Goal: Information Seeking & Learning: Check status

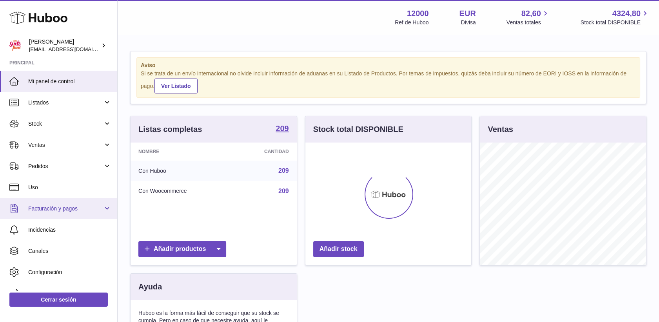
scroll to position [122, 166]
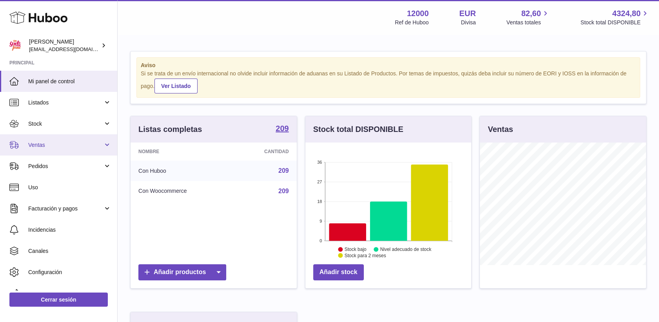
click at [35, 143] on span "Ventas" at bounding box center [65, 144] width 75 height 7
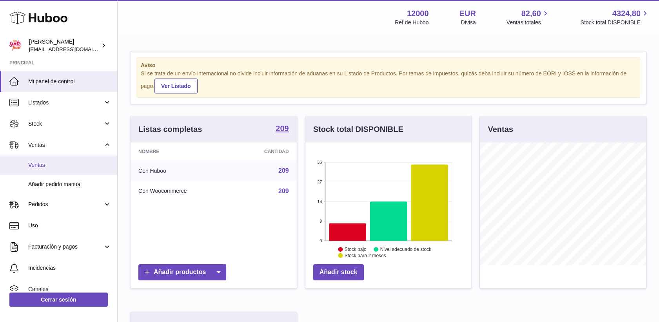
click at [40, 166] on span "Ventas" at bounding box center [69, 164] width 83 height 7
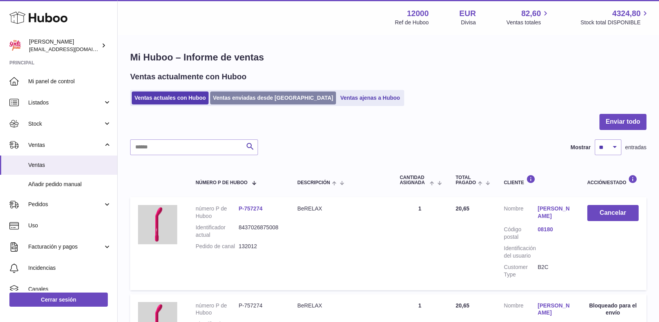
click at [248, 98] on link "Ventas enviadas desde [GEOGRAPHIC_DATA]" at bounding box center [273, 97] width 126 height 13
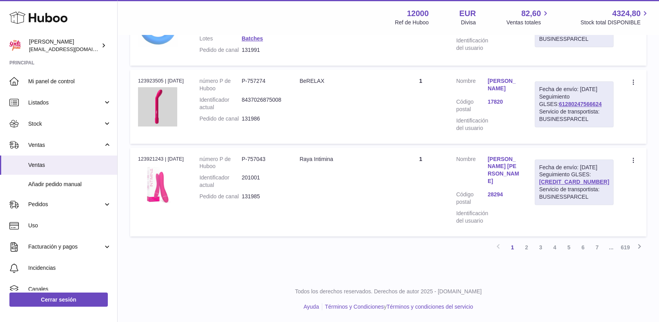
scroll to position [898, 0]
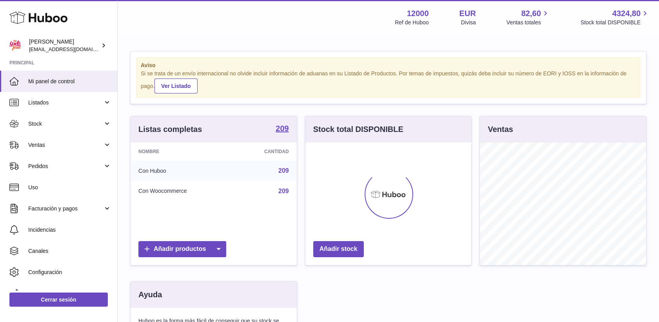
scroll to position [122, 166]
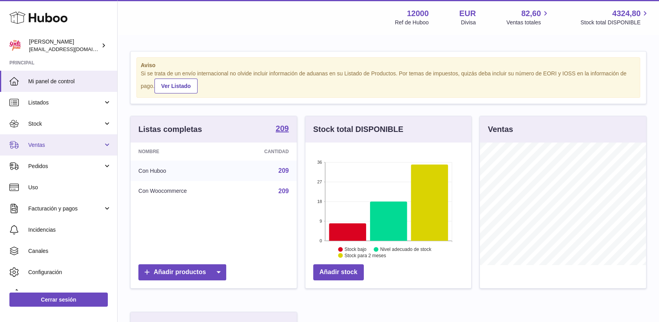
click at [35, 141] on span "Ventas" at bounding box center [65, 144] width 75 height 7
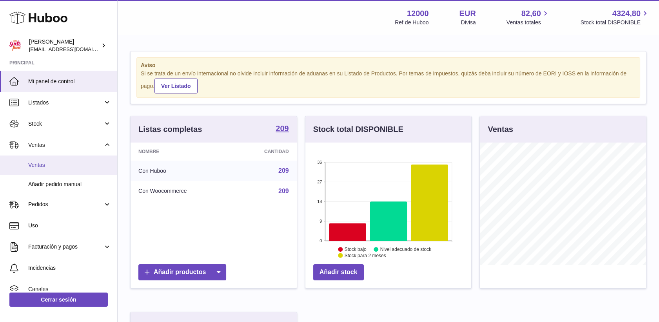
click at [46, 162] on span "Ventas" at bounding box center [69, 164] width 83 height 7
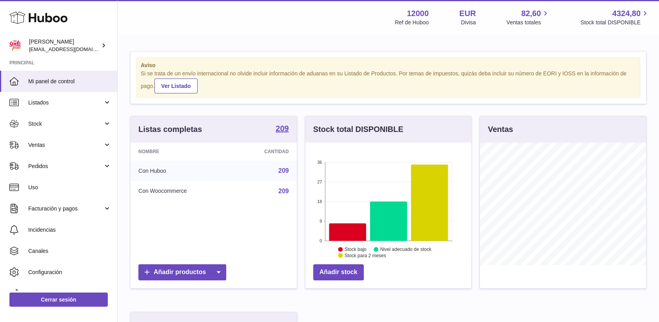
scroll to position [122, 166]
click at [52, 144] on span "Ventas" at bounding box center [65, 144] width 75 height 7
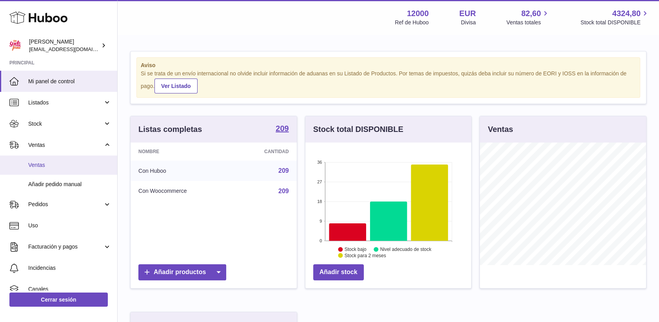
click at [43, 166] on span "Ventas" at bounding box center [69, 164] width 83 height 7
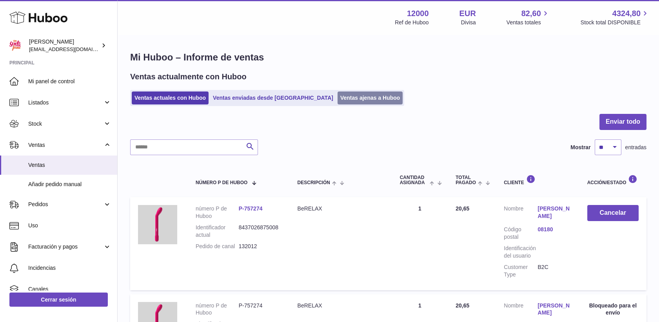
click at [338, 96] on link "Ventas ajenas a Huboo" at bounding box center [371, 97] width 66 height 13
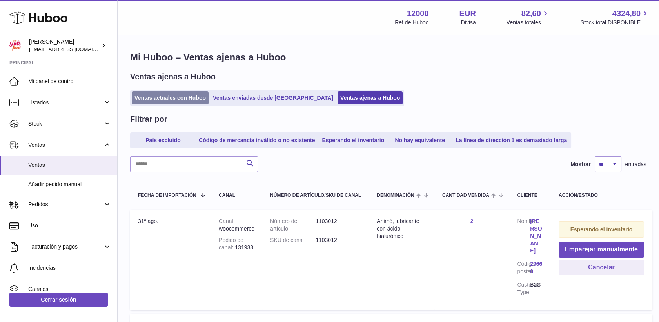
click at [183, 98] on link "Ventas actuales con Huboo" at bounding box center [170, 97] width 77 height 13
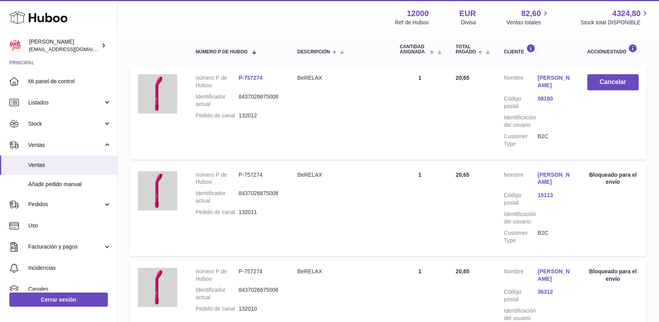
scroll to position [87, 0]
